Goal: Entertainment & Leisure: Consume media (video, audio)

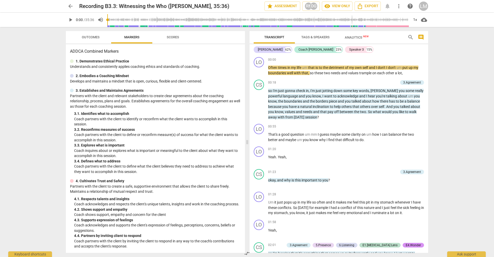
click at [69, 19] on span "play_arrow" at bounding box center [70, 20] width 6 height 6
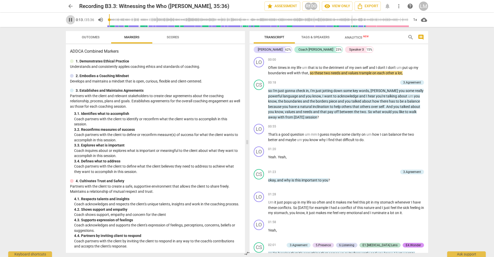
click at [72, 20] on span "pause" at bounding box center [70, 20] width 6 height 6
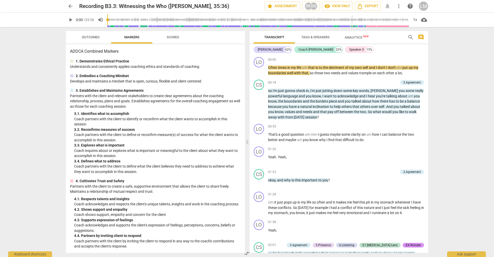
drag, startPoint x: 110, startPoint y: 20, endPoint x: 102, endPoint y: 18, distance: 8.1
click at [102, 18] on div "play_arrow 0:00 / 35:36 volume_up 1x cloud_download" at bounding box center [247, 20] width 363 height 14
click at [71, 20] on span "play_arrow" at bounding box center [70, 20] width 6 height 6
click at [72, 20] on span "pause" at bounding box center [70, 20] width 6 height 6
drag, startPoint x: 110, startPoint y: 20, endPoint x: 99, endPoint y: 19, distance: 10.3
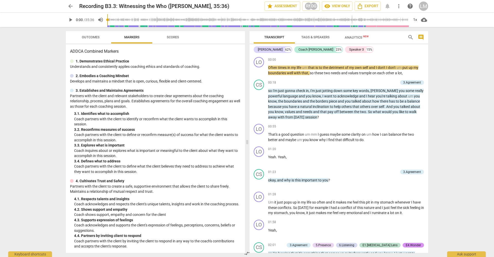
click at [99, 19] on div "play_arrow 0:00 / 35:36 volume_up 1x cloud_download" at bounding box center [247, 20] width 363 height 14
click at [71, 21] on span "play_arrow" at bounding box center [70, 20] width 6 height 6
click at [72, 19] on span "pause" at bounding box center [70, 20] width 6 height 6
drag, startPoint x: 109, startPoint y: 20, endPoint x: 100, endPoint y: 20, distance: 9.8
click at [100, 20] on div "play_arrow 0:00 / 35:36 volume_up 1x cloud_download" at bounding box center [247, 20] width 363 height 14
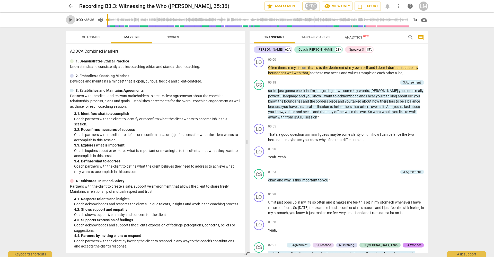
click at [71, 20] on span "play_arrow" at bounding box center [70, 20] width 6 height 6
click at [70, 20] on span "pause" at bounding box center [70, 20] width 6 height 6
drag, startPoint x: 110, startPoint y: 20, endPoint x: 96, endPoint y: 18, distance: 14.0
click at [96, 18] on div "play_arrow 0:00 / 35:36 volume_up 1x cloud_download" at bounding box center [247, 20] width 363 height 14
click at [70, 19] on span "play_arrow" at bounding box center [70, 20] width 6 height 6
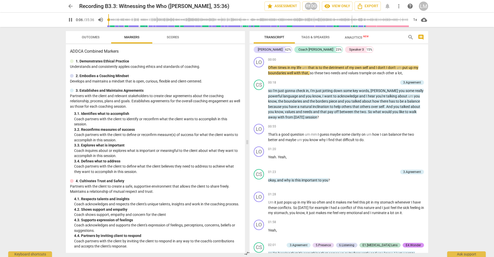
click at [72, 20] on span "pause" at bounding box center [70, 20] width 6 height 6
drag, startPoint x: 110, startPoint y: 19, endPoint x: 100, endPoint y: 18, distance: 9.6
click at [101, 18] on div "play_arrow 0:00 / 35:36 volume_up 1x cloud_download" at bounding box center [247, 20] width 363 height 14
click at [70, 18] on span "play_arrow" at bounding box center [70, 20] width 6 height 6
drag, startPoint x: 109, startPoint y: 20, endPoint x: 97, endPoint y: 17, distance: 13.1
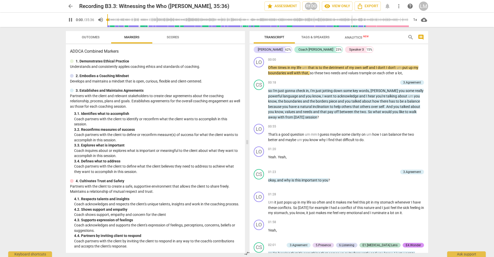
click at [97, 17] on div "pause 0:00 / 35:36 volume_up 1x cloud_download" at bounding box center [247, 20] width 363 height 14
click at [69, 20] on span "pause" at bounding box center [70, 20] width 6 height 6
drag, startPoint x: 110, startPoint y: 19, endPoint x: 96, endPoint y: 18, distance: 13.9
click at [96, 18] on div "play_arrow 0:00 / 35:36 volume_up 1x cloud_download" at bounding box center [247, 20] width 363 height 14
drag, startPoint x: 109, startPoint y: 19, endPoint x: 98, endPoint y: 18, distance: 11.7
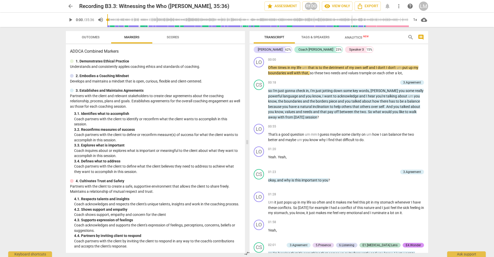
click at [98, 18] on div "play_arrow 0:00 / 35:36 volume_up 1x cloud_download" at bounding box center [247, 20] width 363 height 14
click at [71, 21] on span "play_arrow" at bounding box center [70, 20] width 6 height 6
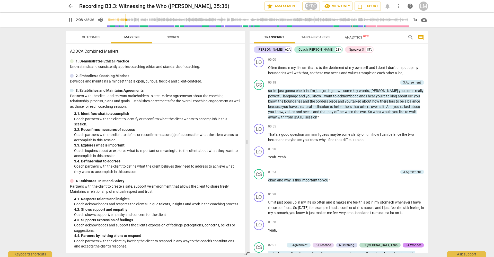
scroll to position [201, 0]
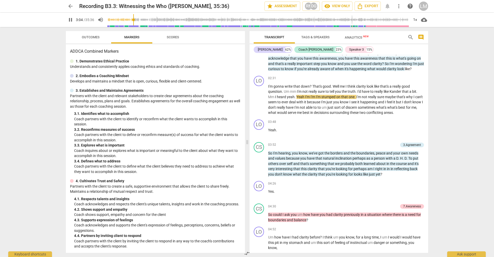
click at [71, 21] on span "pause" at bounding box center [70, 20] width 6 height 6
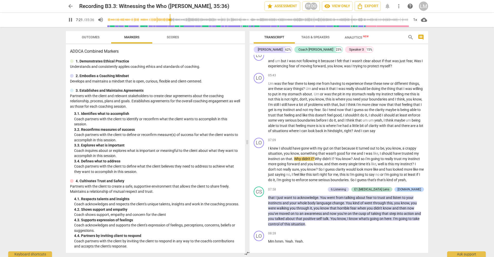
click at [70, 19] on span "pause" at bounding box center [70, 20] width 6 height 6
click at [56, 49] on div "arrow_back Recording B3.3: Witnessing the Who ([PERSON_NAME], 35:36) star Asses…" at bounding box center [247, 128] width 494 height 257
click at [71, 20] on span "play_arrow" at bounding box center [70, 20] width 6 height 6
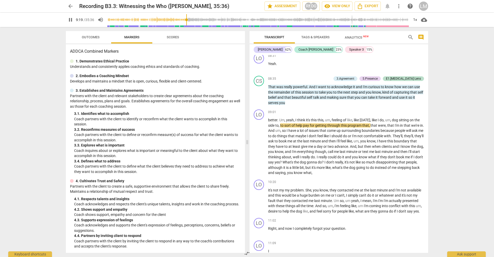
click at [70, 21] on span "pause" at bounding box center [70, 20] width 6 height 6
click at [72, 19] on span "play_arrow" at bounding box center [70, 20] width 6 height 6
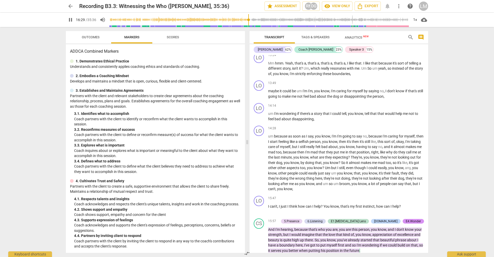
scroll to position [1227, 0]
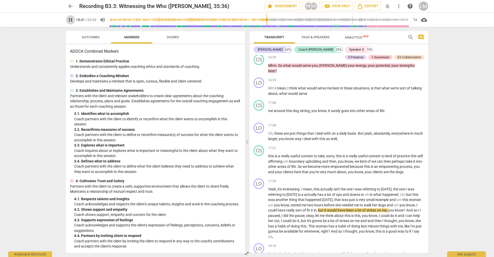
click at [70, 20] on span "pause" at bounding box center [70, 20] width 6 height 6
click at [71, 20] on span "play_arrow" at bounding box center [70, 20] width 6 height 6
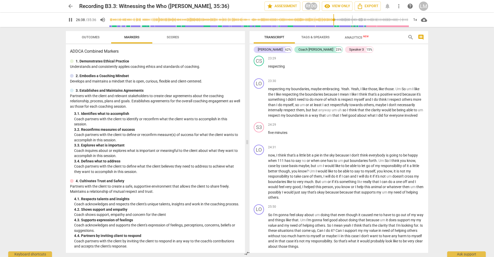
scroll to position [1856, 0]
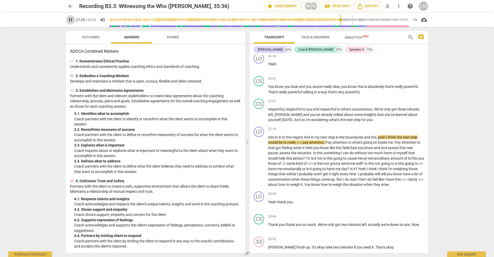
click at [69, 20] on span "pause" at bounding box center [70, 20] width 6 height 6
click at [69, 20] on span "play_arrow" at bounding box center [70, 20] width 6 height 6
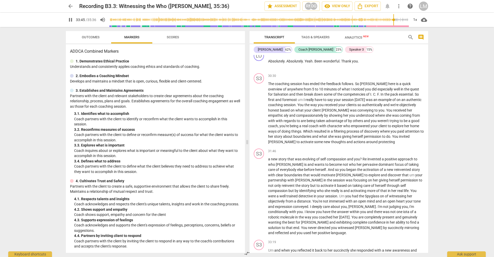
scroll to position [2413, 0]
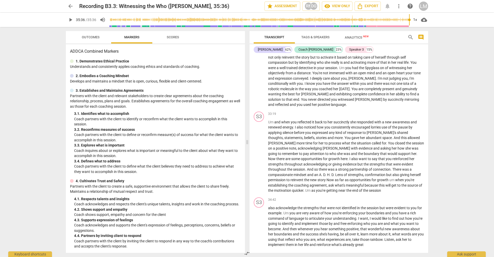
type input "2136"
